Goal: Information Seeking & Learning: Understand process/instructions

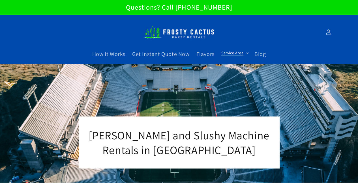
scroll to position [33, 0]
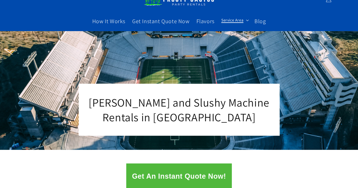
click at [245, 20] on summary "Service Area" at bounding box center [234, 20] width 33 height 12
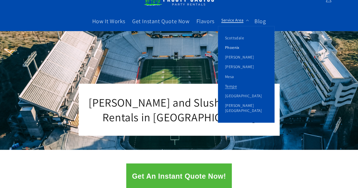
click at [238, 49] on link "Phoenix" at bounding box center [246, 48] width 56 height 10
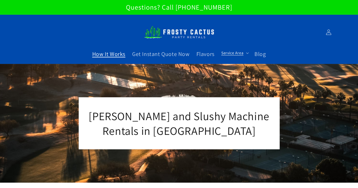
click at [117, 57] on span "How It Works" at bounding box center [108, 53] width 33 height 7
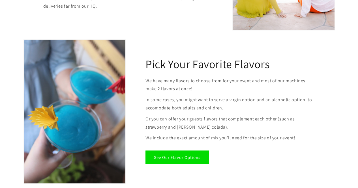
scroll to position [528, 0]
